Goal: Contribute content

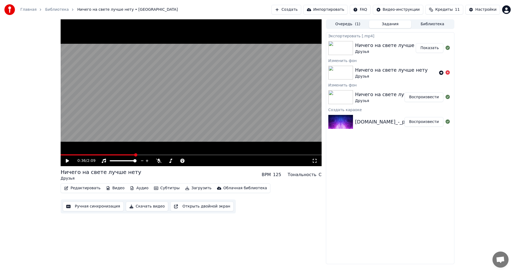
click at [269, 209] on div "Редактировать Видео Аудио Субтитры Загрузить Облачная библиотека Ручная синхрон…" at bounding box center [191, 198] width 261 height 30
click at [291, 7] on button "Создать" at bounding box center [286, 10] width 30 height 10
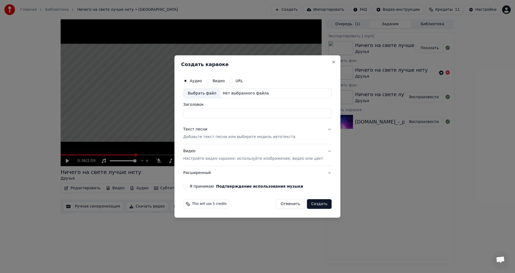
click at [326, 64] on div "Создать караоке Аудио Видео URL Выбрать файл Нет выбранного файла Заголовок Тек…" at bounding box center [257, 136] width 166 height 163
click at [332, 63] on button "Close" at bounding box center [334, 62] width 4 height 4
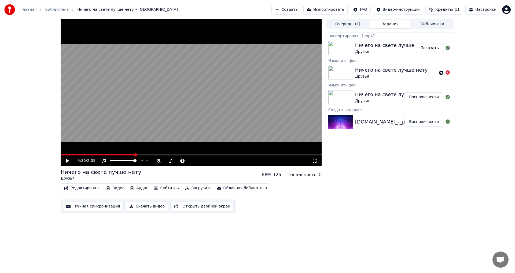
click at [301, 7] on button "Создать" at bounding box center [286, 10] width 30 height 10
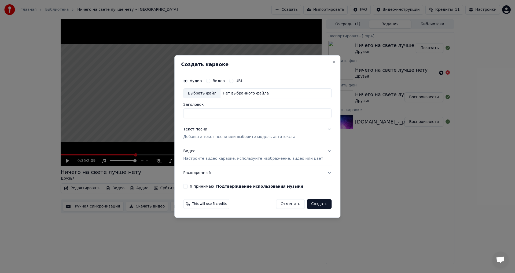
click at [244, 93] on div "Нет выбранного файла" at bounding box center [245, 93] width 50 height 5
type input "**********"
click at [205, 137] on p "Добавьте текст песни или выберите модель автотекста" at bounding box center [239, 136] width 112 height 5
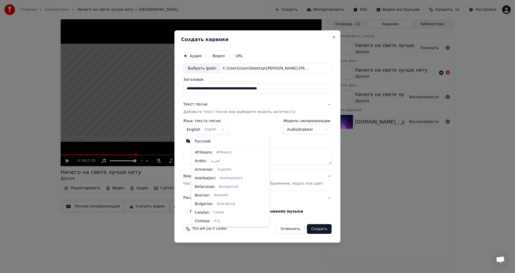
click at [226, 132] on body "Главная Библиотека Ничего на свете лучше нету • Друзья Создать Импортировать FA…" at bounding box center [257, 136] width 515 height 273
select select "**"
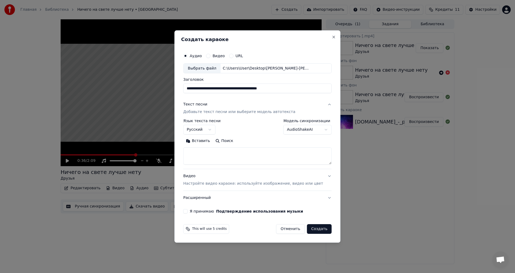
click at [208, 155] on textarea at bounding box center [257, 156] width 148 height 17
paste textarea "**********"
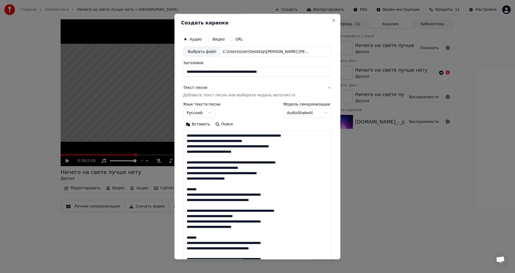
scroll to position [152, 0]
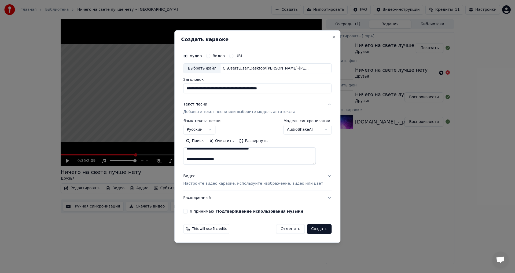
type textarea "**********"
click at [322, 175] on button "Видео Настройте видео караоке: используйте изображение, видео или цвет" at bounding box center [257, 179] width 148 height 21
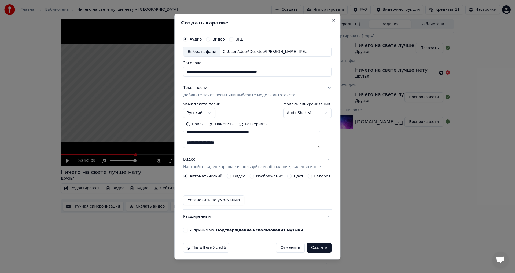
scroll to position [0, 0]
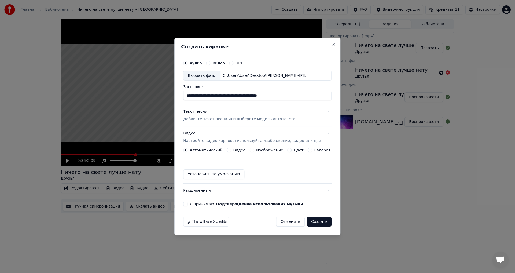
click at [187, 202] on button "Я принимаю Подтверждение использования музыки" at bounding box center [185, 204] width 4 height 4
click at [269, 150] on label "Изображение" at bounding box center [269, 150] width 27 height 4
click at [254, 150] on button "Изображение" at bounding box center [252, 150] width 4 height 4
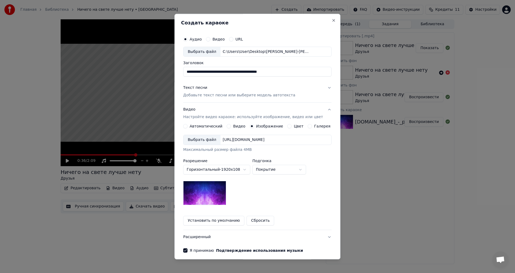
click at [254, 139] on div "[URL][DOMAIN_NAME]" at bounding box center [243, 139] width 46 height 5
click at [226, 218] on button "Установить по умолчанию" at bounding box center [213, 221] width 61 height 10
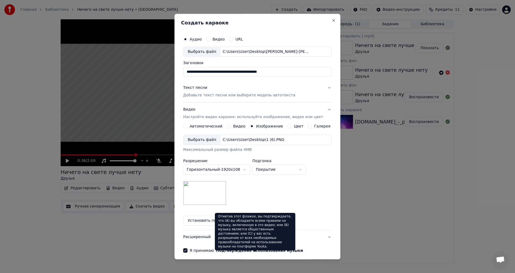
click at [238, 252] on button "Подтверждение использования музыки" at bounding box center [259, 251] width 87 height 4
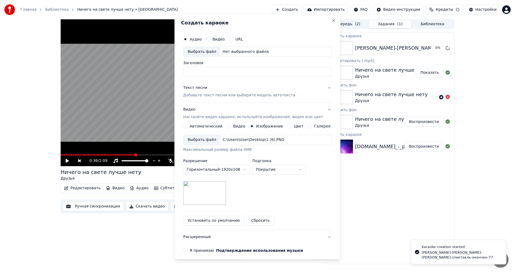
scroll to position [23, 0]
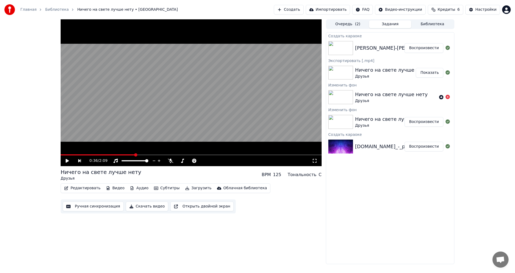
click at [428, 49] on button "Воспроизвести" at bounding box center [423, 48] width 39 height 10
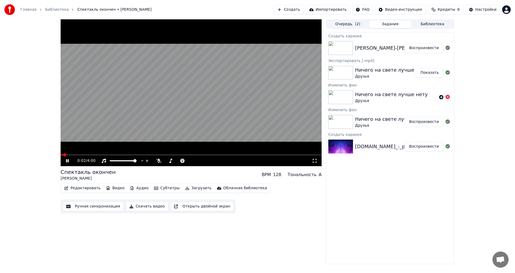
click at [314, 160] on icon at bounding box center [314, 161] width 5 height 4
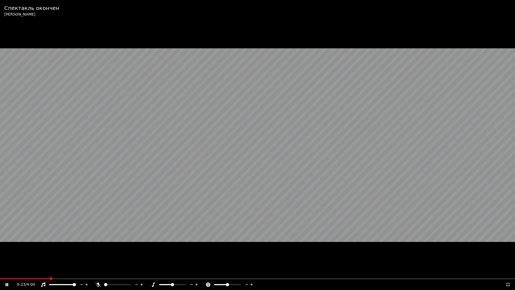
click at [2, 273] on span at bounding box center [25, 278] width 50 height 1
click at [0, 273] on span at bounding box center [0, 278] width 0 height 1
click at [30, 273] on span at bounding box center [257, 278] width 515 height 1
click at [50, 273] on div "0:15 / 4:00" at bounding box center [257, 284] width 515 height 11
click at [51, 273] on div "0:16 / 4:00" at bounding box center [257, 284] width 515 height 11
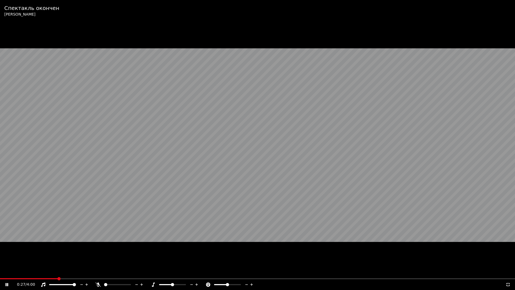
click at [57, 273] on span at bounding box center [257, 278] width 515 height 1
click at [220, 273] on span at bounding box center [220, 284] width 3 height 3
click at [225, 273] on span at bounding box center [219, 284] width 11 height 1
drag, startPoint x: 164, startPoint y: 286, endPoint x: 177, endPoint y: 283, distance: 13.2
click at [177, 273] on div at bounding box center [177, 284] width 43 height 5
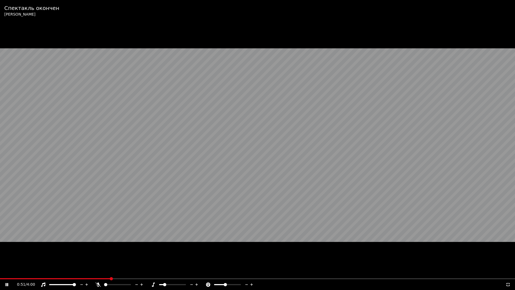
click at [177, 273] on div at bounding box center [177, 284] width 43 height 5
drag, startPoint x: 178, startPoint y: 285, endPoint x: 179, endPoint y: 282, distance: 3.0
click at [179, 273] on div at bounding box center [177, 284] width 43 height 5
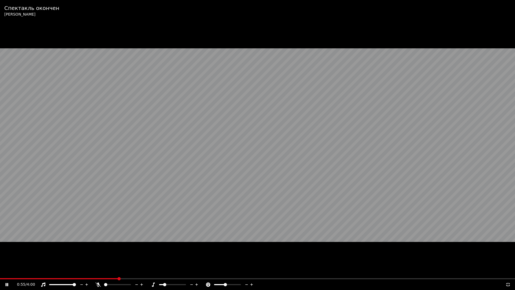
click at [179, 273] on div at bounding box center [177, 284] width 43 height 5
click at [179, 273] on span at bounding box center [172, 284] width 27 height 1
click at [173, 273] on div at bounding box center [177, 284] width 43 height 5
click at [173, 273] on span at bounding box center [169, 284] width 20 height 1
